Goal: Use online tool/utility: Use online tool/utility

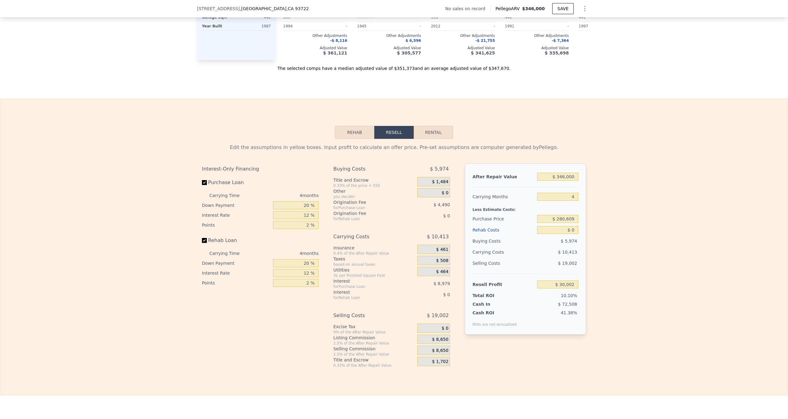
scroll to position [754, 0]
drag, startPoint x: 559, startPoint y: 175, endPoint x: 588, endPoint y: 176, distance: 28.7
click at [588, 176] on div "Edit the assumptions in yellow boxes. Input profit to calculate an offer price.…" at bounding box center [394, 252] width 394 height 229
type input "$ 3,600"
type input "-$ 297,051"
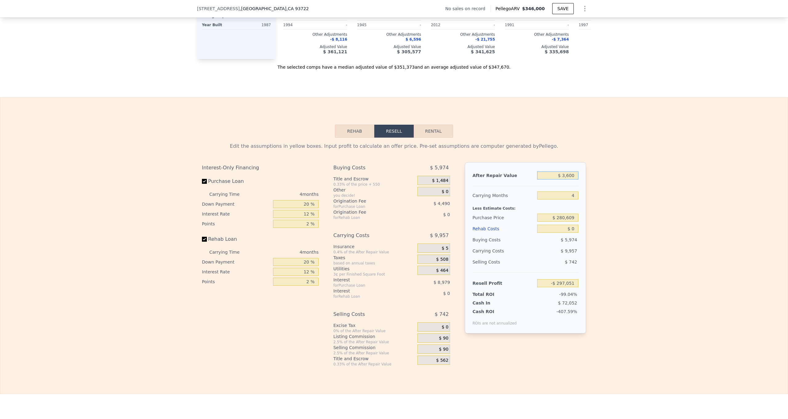
type input "$ 36,000"
type input "-$ 263,053"
type input "$ 360,000"
type input "$ 43,236"
type input "$ 360,000"
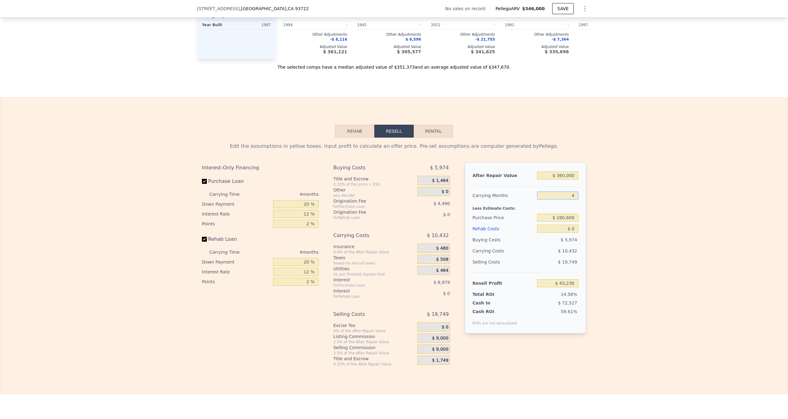
type input "5"
type input "$ 40,627"
type input "5"
type input "$ 260,000"
type input "$ 62,459"
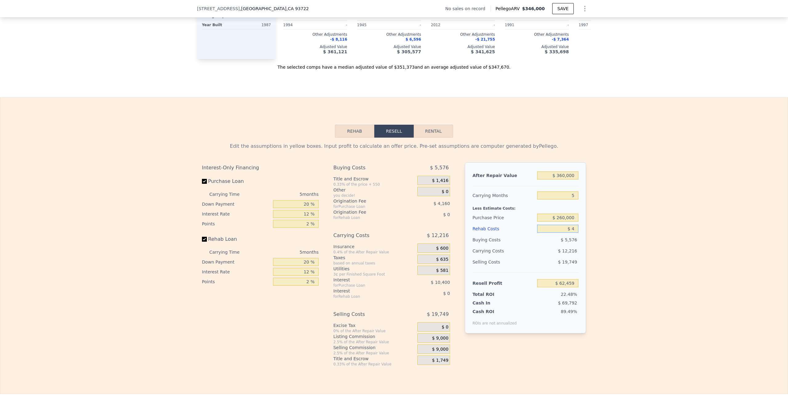
type input "$ 45"
type input "$ 62,413"
type input "$ 4,500"
type input "$ 57,707"
type input "$ 45,000"
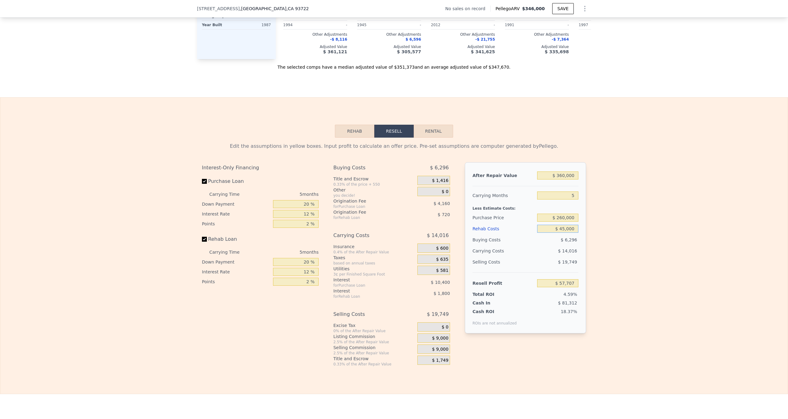
type input "$ 14,939"
type input "$ 45,000"
click at [312, 204] on input "20 %" at bounding box center [296, 204] width 46 height 8
type input "2 %"
type input "$ 11,663"
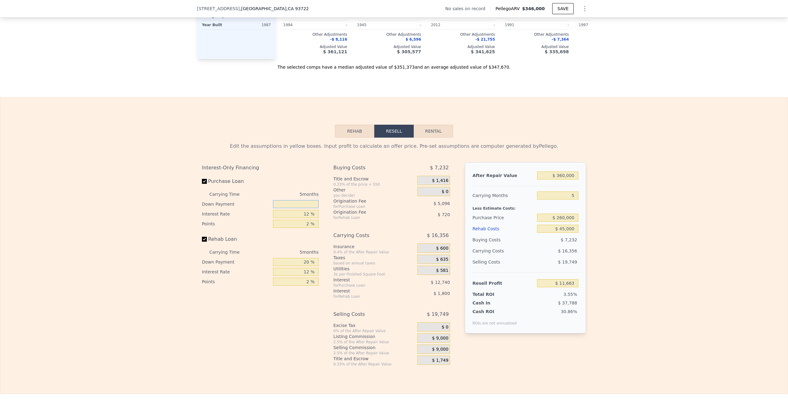
type input "1 %"
type input "$ 11,481"
type input "10 %"
type input "$ 13,119"
type input "10 %"
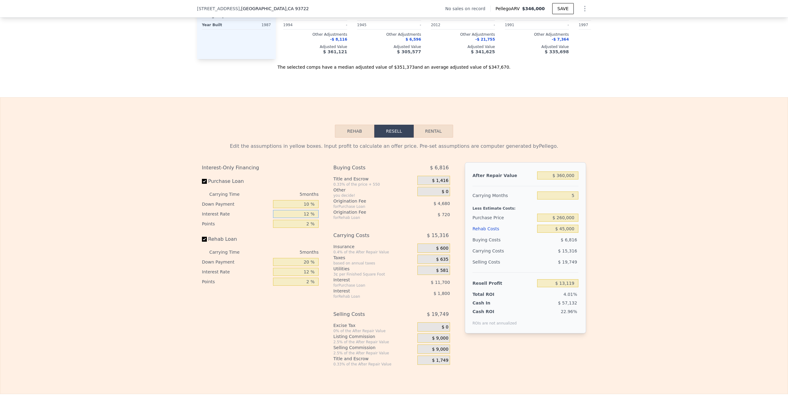
type input "8 %"
type input "$ 17,019"
type input "8.9 %"
type input "$ 16,139"
type input "8.95 %"
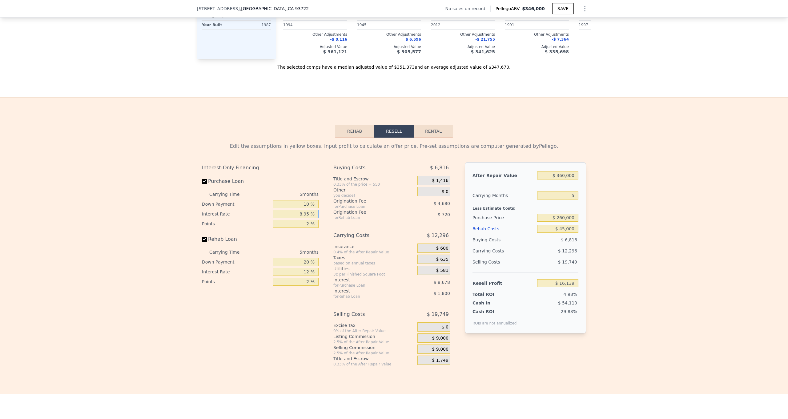
type input "$ 16,094"
type input "8.95 %"
type input "2 %"
type input "1 %"
type input "$ 18,434"
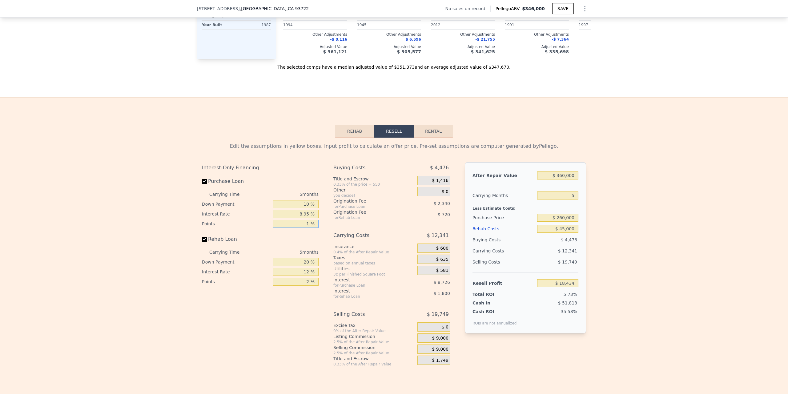
type input "1 %"
type input "0 %"
type input "$ 17,804"
type input "0 %"
type input "8 %"
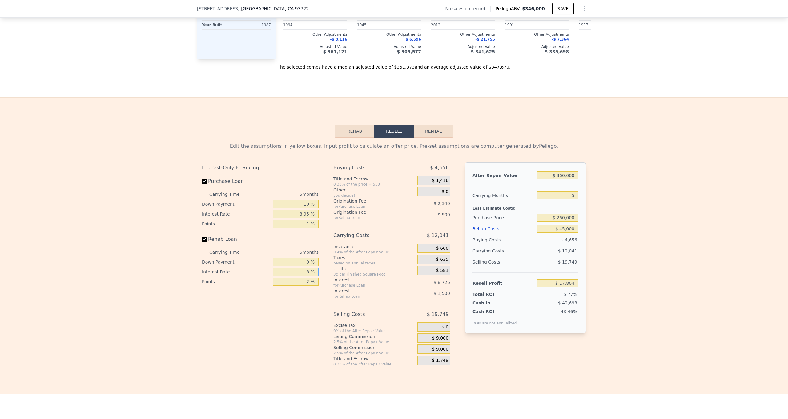
type input "$ 18,554"
type input "8.9 %"
type input "$ 18,384"
type input "8.95 %"
type input "$ 18,374"
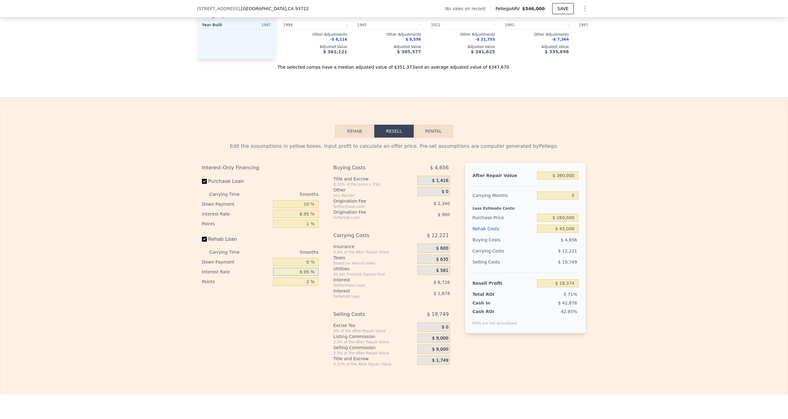
type input "8.95 %"
type input "1 %"
type input "$ 18,824"
type input "1 %"
click at [440, 180] on span "$ 1,416" at bounding box center [440, 181] width 16 height 6
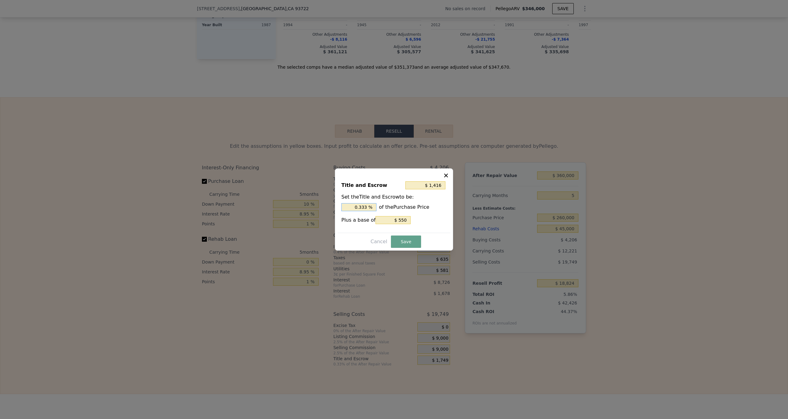
click at [370, 208] on input "0.333 %" at bounding box center [358, 207] width 35 height 8
type input "$ 1,408"
type input "0.33 %"
type input "$ 1,330"
type input "0.3 %"
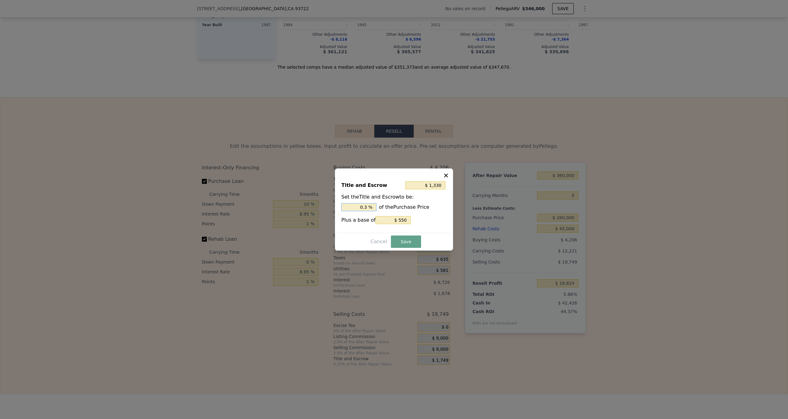
type input "$ 550"
type input "0 %"
type input "$ 3,150"
type input "1. %"
type input "$ 5,230"
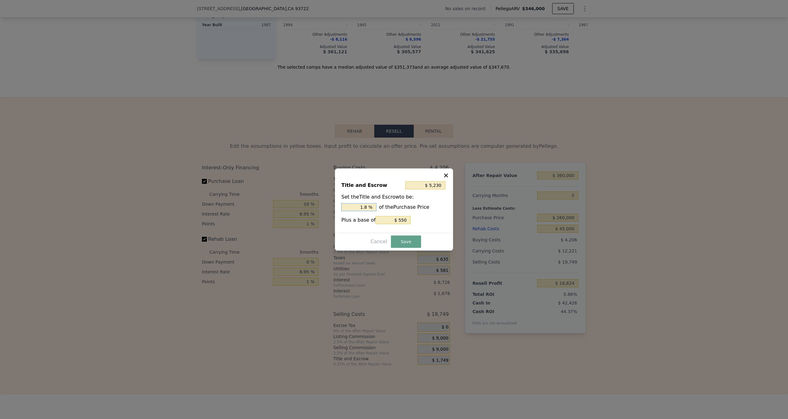
type input "1.8 %"
click at [404, 220] on input "$ 550" at bounding box center [393, 220] width 35 height 8
type input "$ 4,735"
type input "$ 55"
type input "$ 4,685"
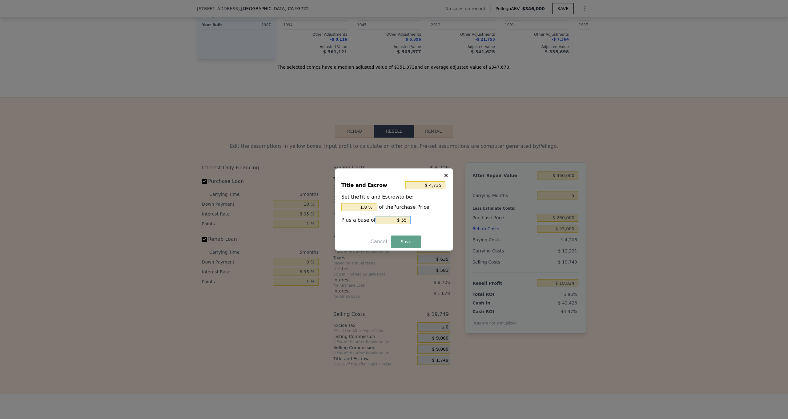
type input "$ 5"
type input "$ 4,681"
type input "$ 1"
type input "$ 4,695"
type input "$ 15"
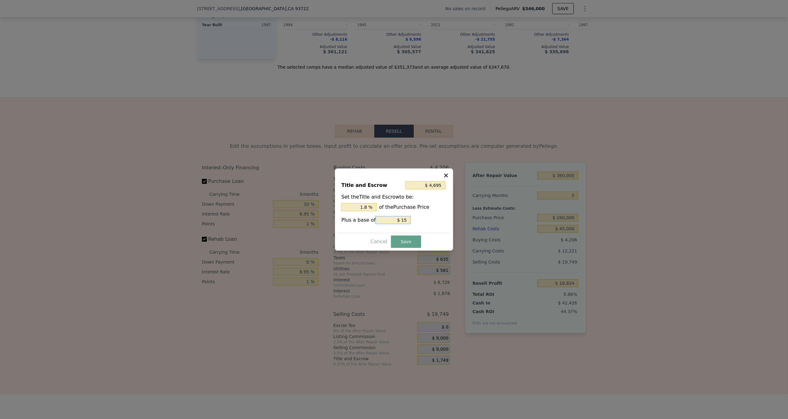
type input "$ 4,830"
type input "$ 150"
type input "$ 6,180"
type input "$ 1,500"
click at [407, 243] on button "Save" at bounding box center [406, 242] width 30 height 12
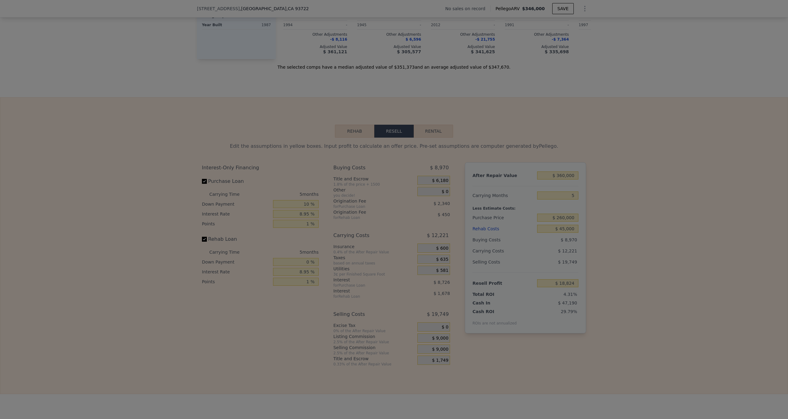
type input "$ 14,060"
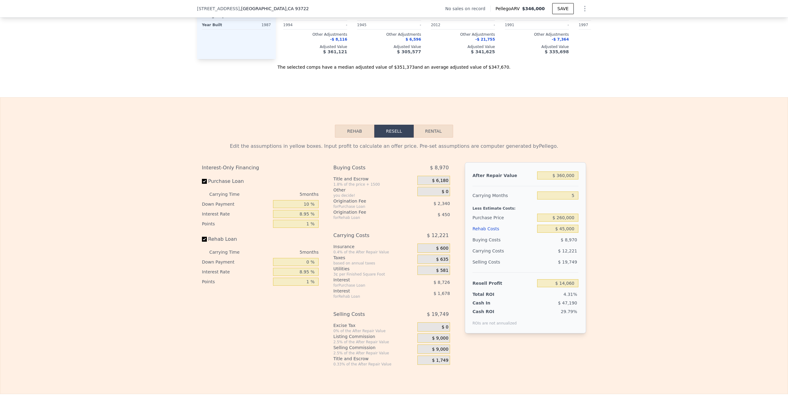
click at [435, 248] on div "$ 600" at bounding box center [434, 248] width 33 height 9
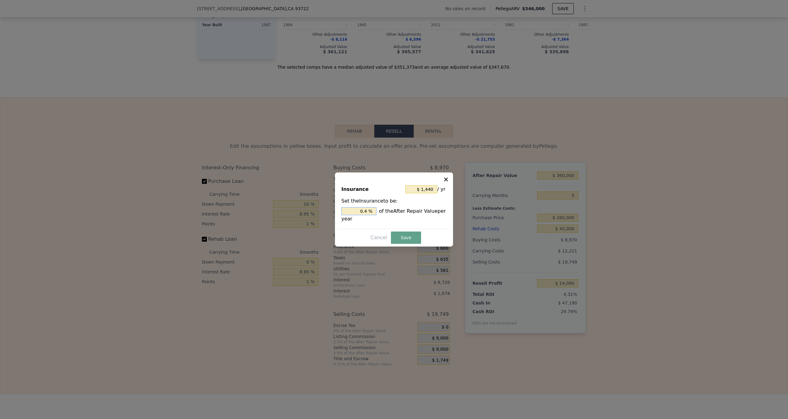
click at [371, 210] on input "0.4 %" at bounding box center [358, 211] width 35 height 8
type input "$ 0"
type input "0 %"
click at [435, 190] on input "$ 0" at bounding box center [422, 189] width 32 height 8
type input "$ 3"
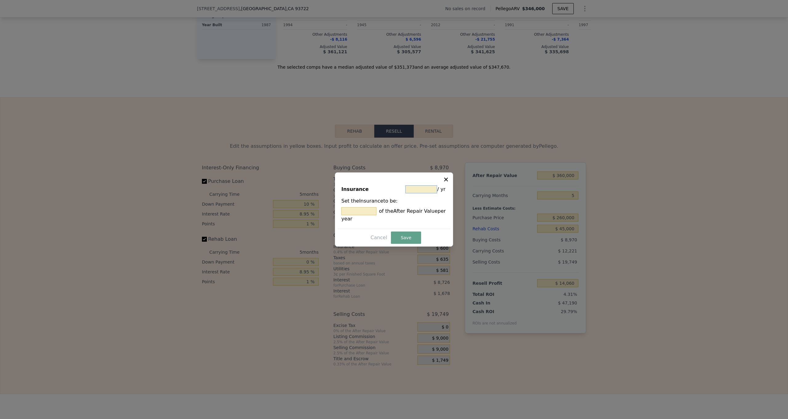
type input "0.001 %"
type input "$ 36"
type input "0.01 %"
type input "$ 360"
type input "0.1 %"
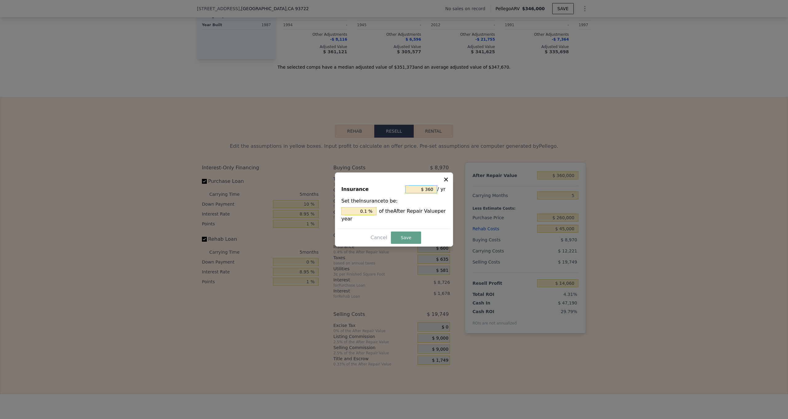
type input "$ 3,600"
type input "1 %"
type input "$ 3,600"
click at [405, 237] on button "Save" at bounding box center [406, 238] width 30 height 12
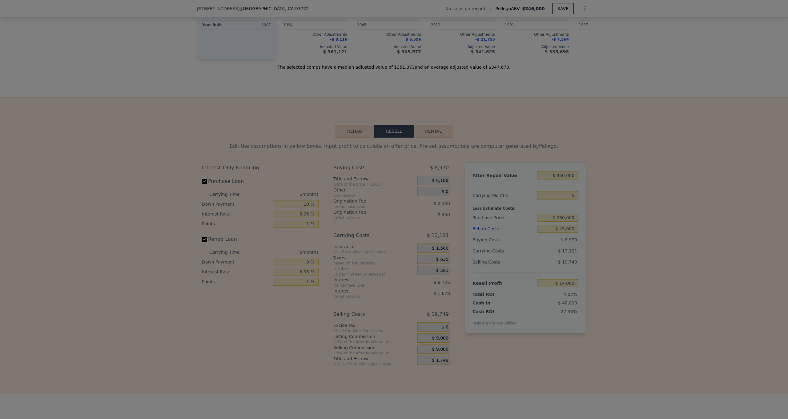
type input "$ 13,160"
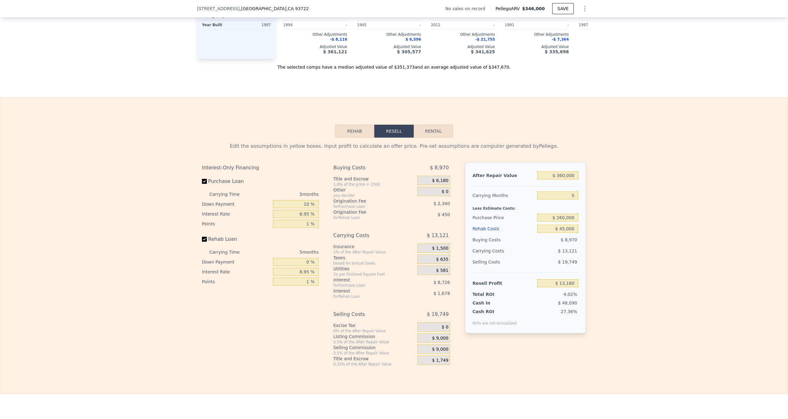
click at [431, 259] on div "$ 635" at bounding box center [434, 259] width 33 height 9
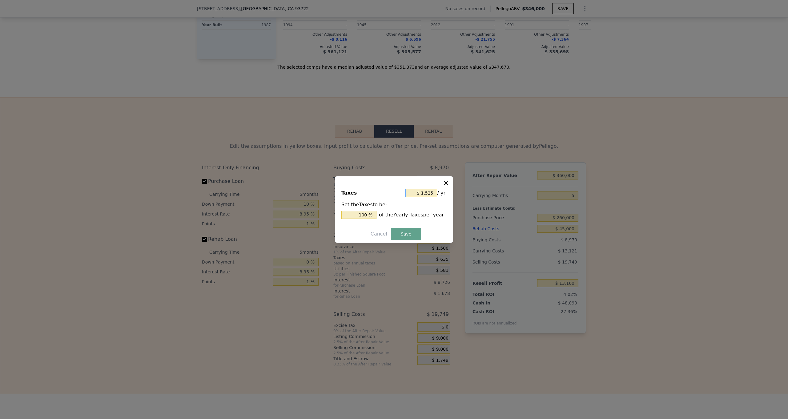
click at [435, 189] on input "$ 1,525" at bounding box center [422, 193] width 32 height 8
type input "$ 152"
type input "9.967 %"
type input "$ 15"
type input "0.984 %"
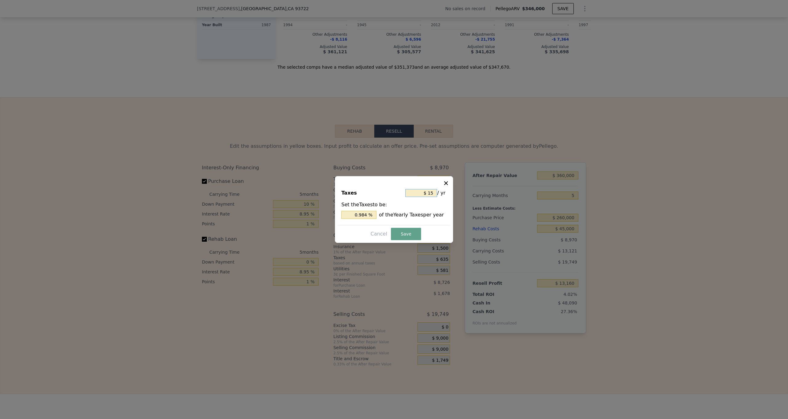
type input "$ 1"
type input "0.066 %"
type input "$ 3"
type input "0.197 %"
type input "$ 36"
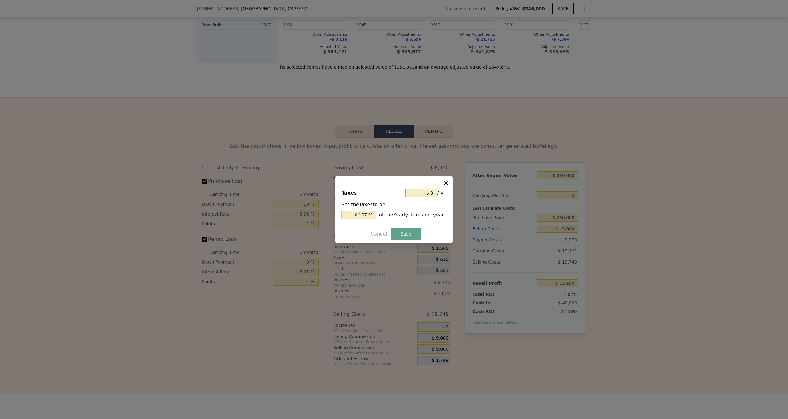
type input "2.361 %"
type input "$ 360"
type input "23.607 %"
type input "$ 3,600"
type input "236.066 %"
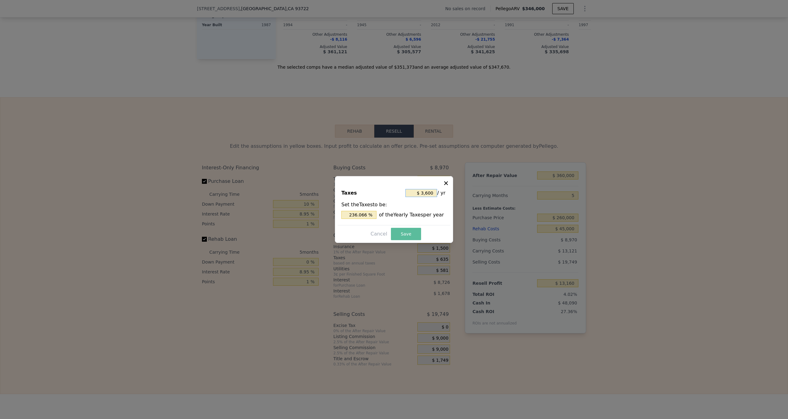
type input "$ 3,600"
click at [405, 234] on button "Save" at bounding box center [406, 234] width 30 height 12
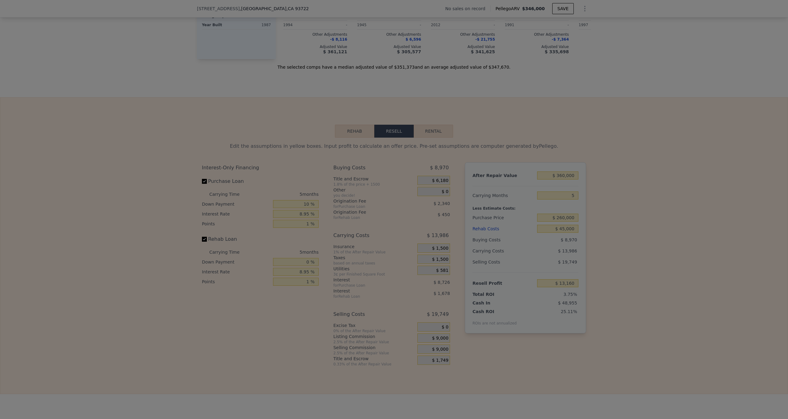
type input "$ 12,295"
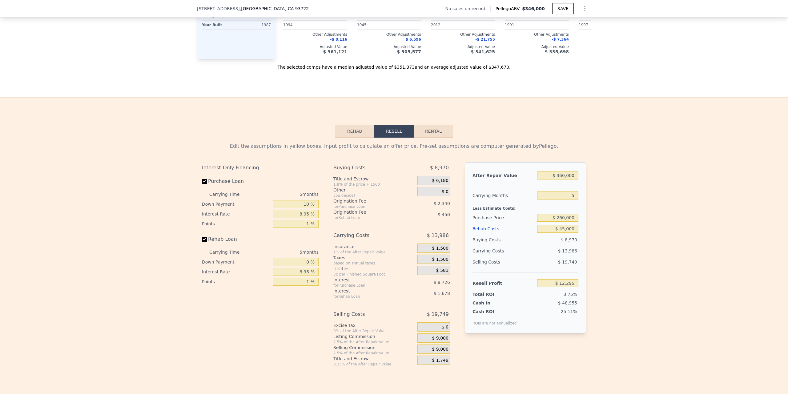
click at [436, 336] on span "$ 9,000" at bounding box center [440, 339] width 16 height 6
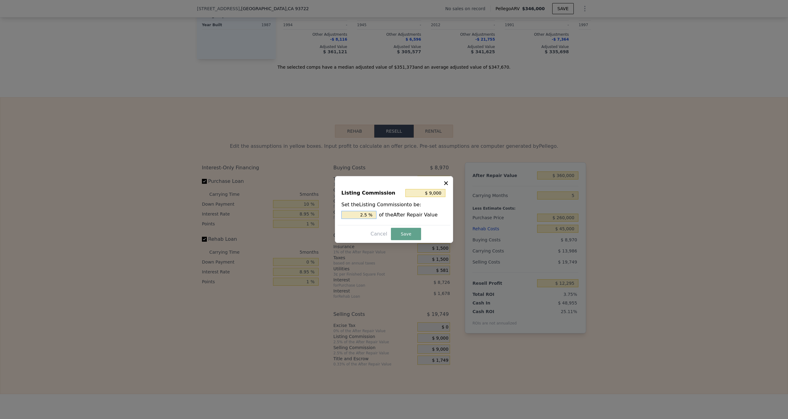
drag, startPoint x: 363, startPoint y: 214, endPoint x: 362, endPoint y: 231, distance: 16.4
click at [363, 214] on input "2.5 %" at bounding box center [358, 215] width 35 height 8
type input "$ 1,800"
type input ".5 %"
type input "$ 5,400"
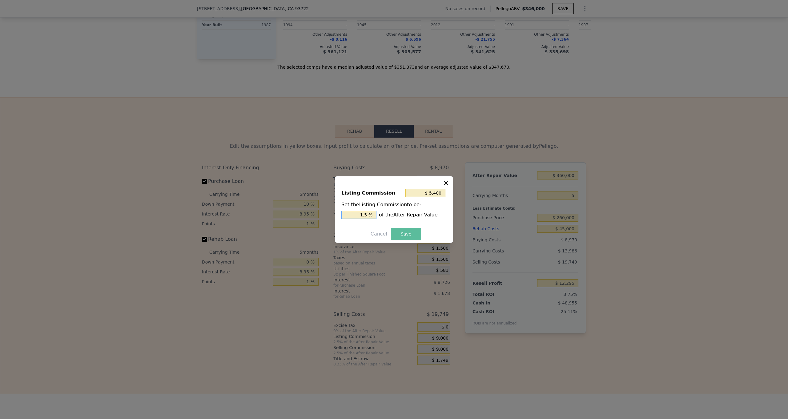
type input "1.5 %"
drag, startPoint x: 407, startPoint y: 236, endPoint x: 431, endPoint y: 291, distance: 60.4
click at [407, 236] on button "Save" at bounding box center [406, 234] width 30 height 12
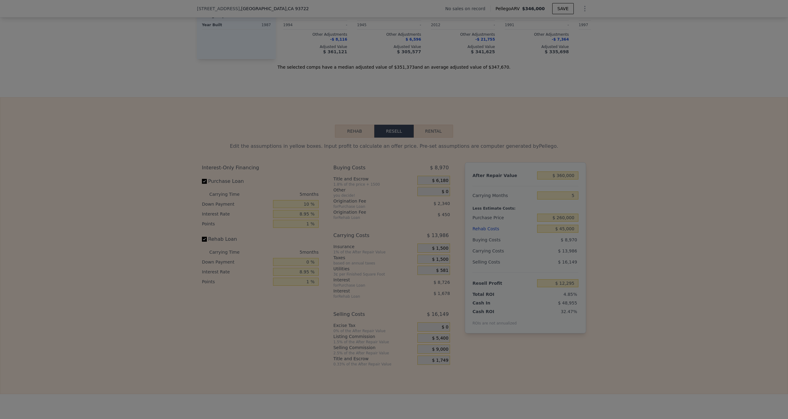
type input "$ 15,895"
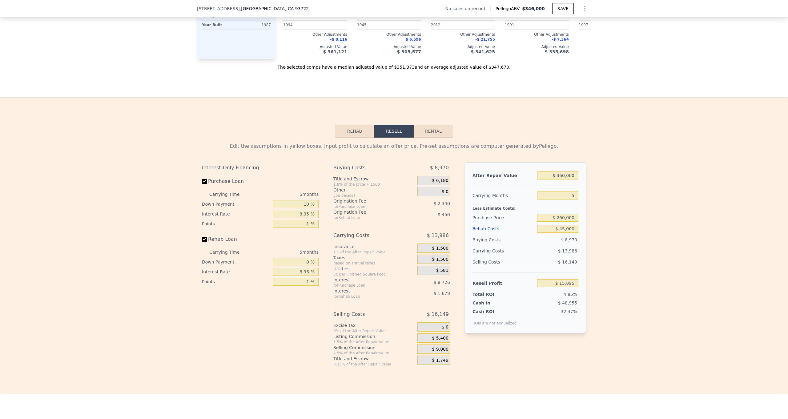
click at [432, 349] on span "$ 9,000" at bounding box center [440, 350] width 16 height 6
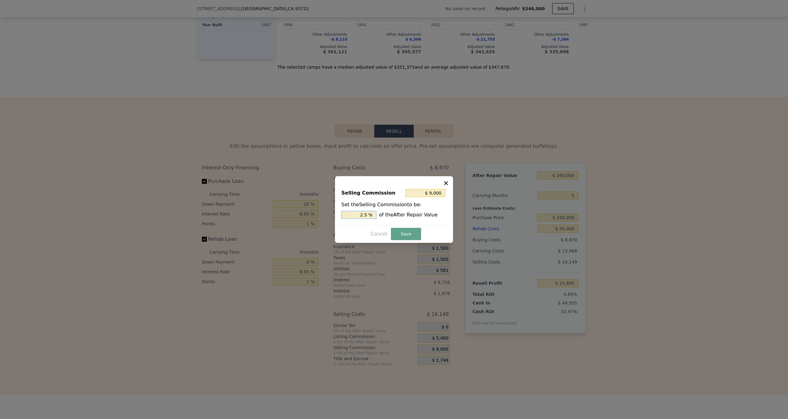
click at [368, 215] on input "2.5 %" at bounding box center [358, 215] width 35 height 8
type input "2.5 %"
type input "$ 7,200"
type input "2 %"
click at [409, 233] on button "Save" at bounding box center [406, 234] width 30 height 12
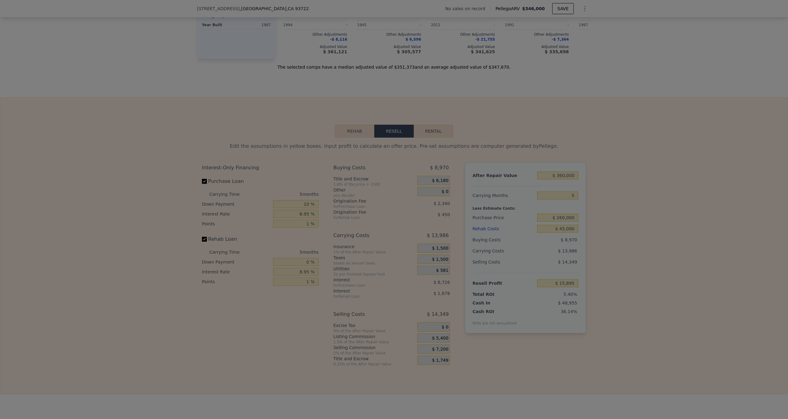
type input "$ 17,695"
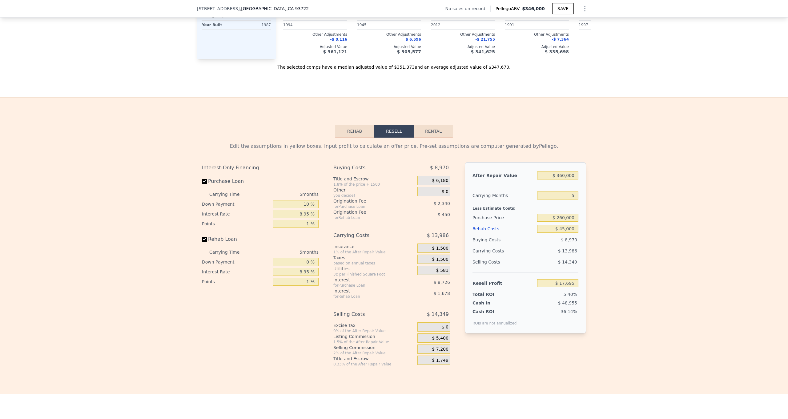
click at [443, 360] on span "$ 1,749" at bounding box center [440, 361] width 16 height 6
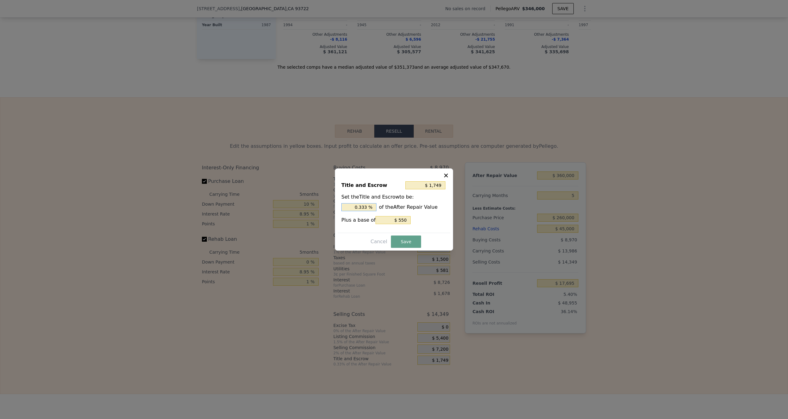
click at [368, 206] on input "0.333 %" at bounding box center [358, 207] width 35 height 8
type input "$ 1,738"
type input "0.33 %"
type input "$ 1,630"
type input "0.3 %"
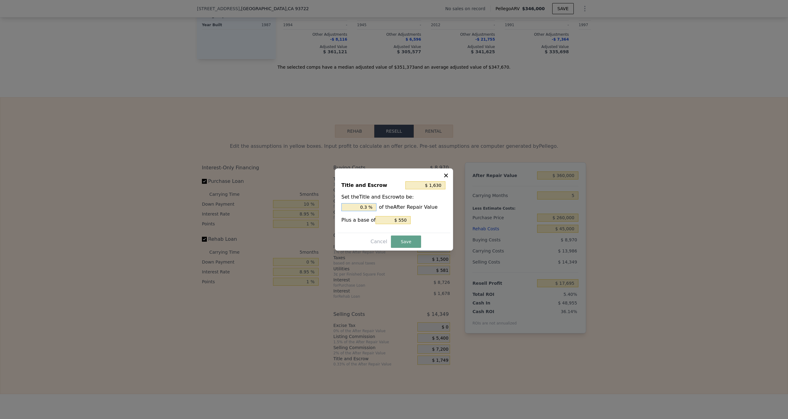
type input "$ 550"
type input "0 %"
type input ". %"
type input "$ 3,070"
type input "0.7 %"
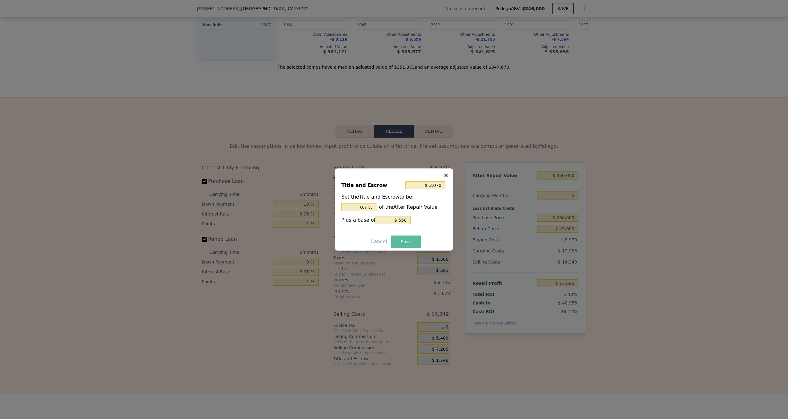
click at [410, 244] on button "Save" at bounding box center [406, 242] width 30 height 12
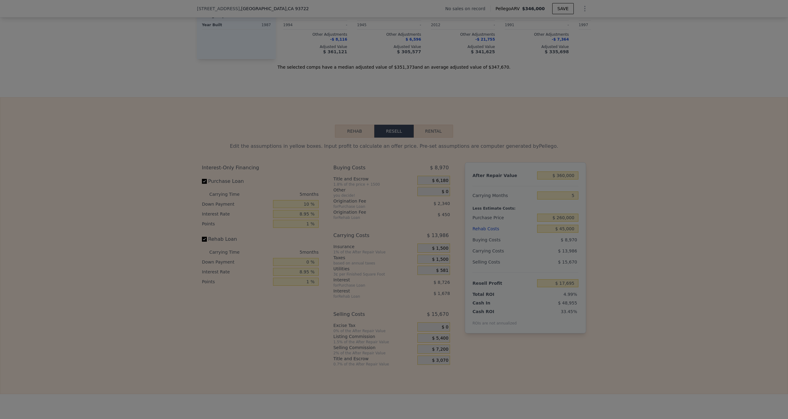
type input "$ 16,374"
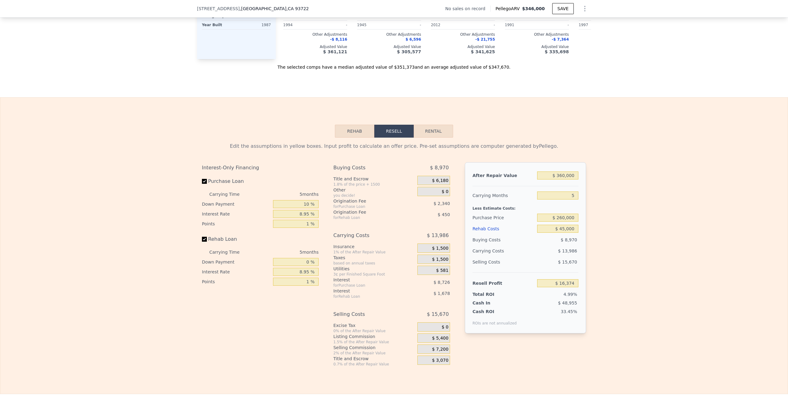
scroll to position [762, 0]
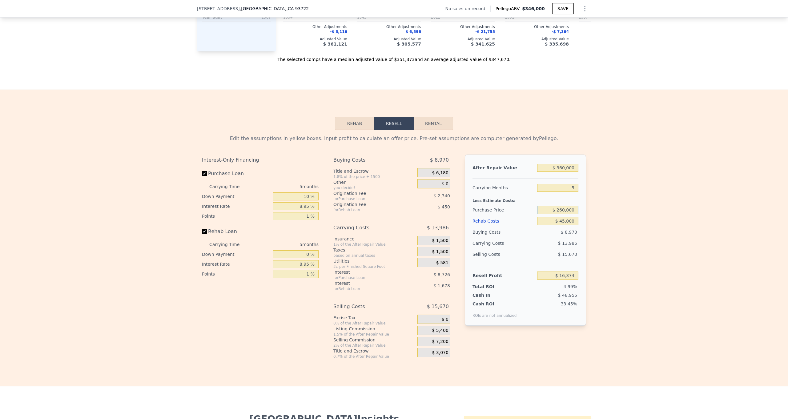
drag, startPoint x: 565, startPoint y: 209, endPoint x: 570, endPoint y: 217, distance: 9.7
click at [565, 209] on input "$ 260,000" at bounding box center [557, 210] width 41 height 8
type input "$ 251,000"
click at [655, 211] on div "Edit the assumptions in yellow boxes. Input profit to calculate an offer price.…" at bounding box center [394, 244] width 788 height 229
type input "$ 25,917"
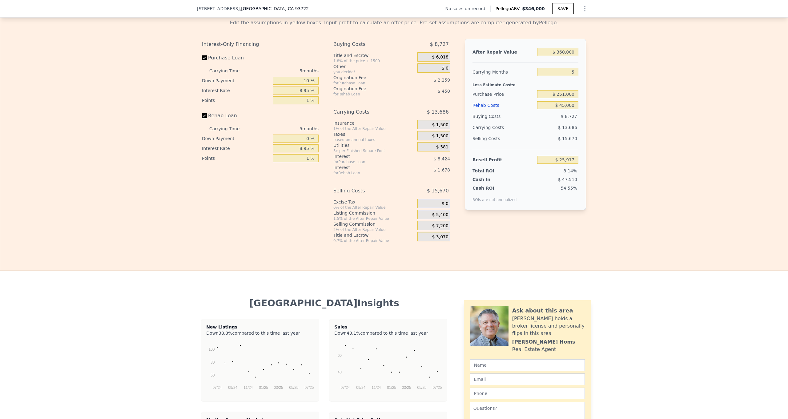
scroll to position [878, 0]
